Goal: Information Seeking & Learning: Understand process/instructions

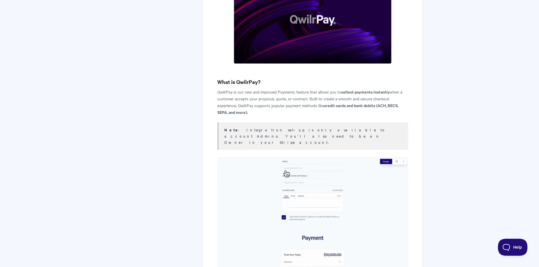
scroll to position [226, 0]
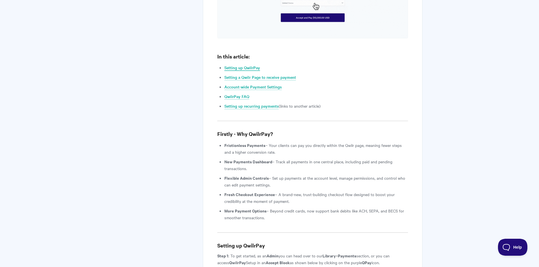
click at [252, 65] on link "Setting up QwilrPay" at bounding box center [242, 68] width 36 height 6
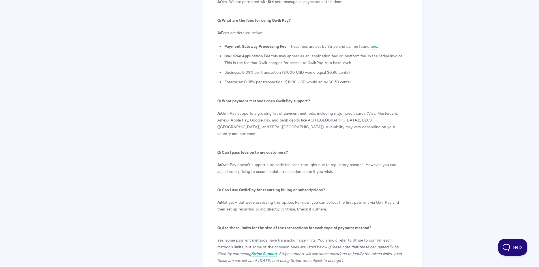
scroll to position [3087, 0]
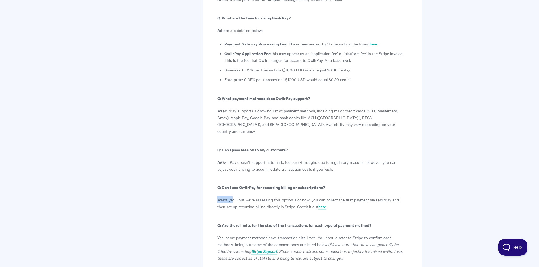
drag, startPoint x: 238, startPoint y: 124, endPoint x: 341, endPoint y: 139, distance: 104.6
click at [318, 204] on link "here" at bounding box center [322, 207] width 8 height 6
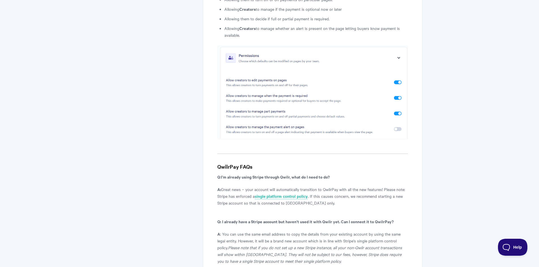
scroll to position [2788, 0]
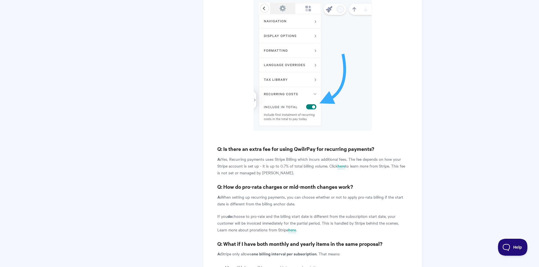
scroll to position [2122, 0]
